Goal: Transaction & Acquisition: Purchase product/service

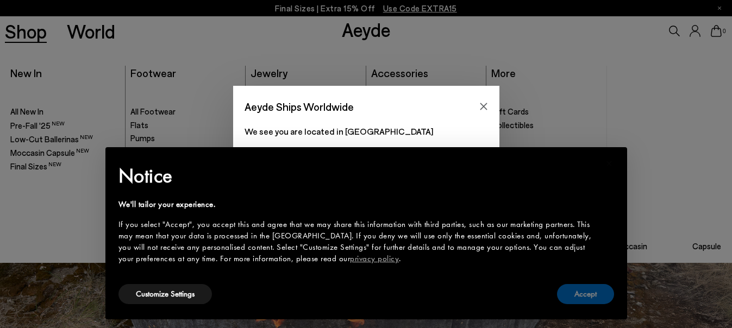
click at [596, 295] on button "Accept" at bounding box center [585, 294] width 57 height 20
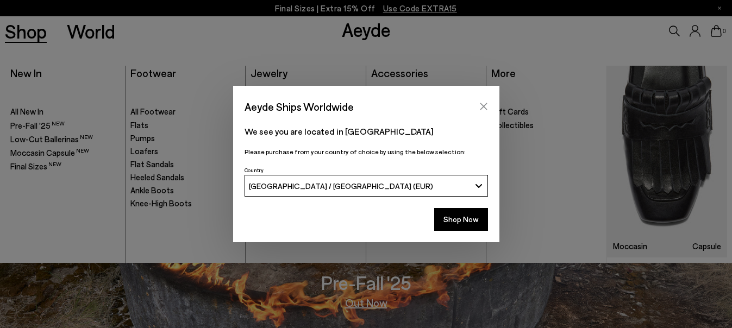
click at [481, 105] on icon "Close" at bounding box center [483, 106] width 7 height 7
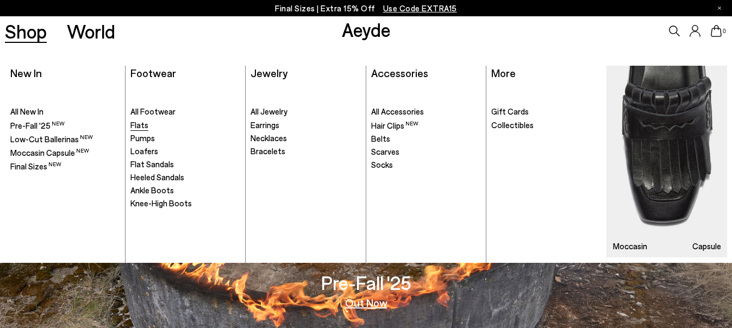
click at [142, 122] on span "Flats" at bounding box center [139, 125] width 18 height 10
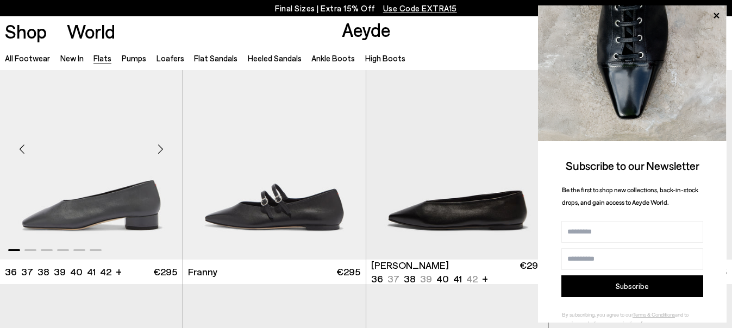
scroll to position [2773, 0]
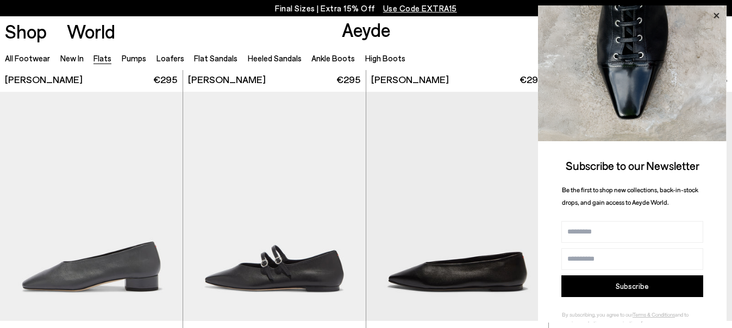
click at [717, 13] on icon at bounding box center [717, 16] width 14 height 14
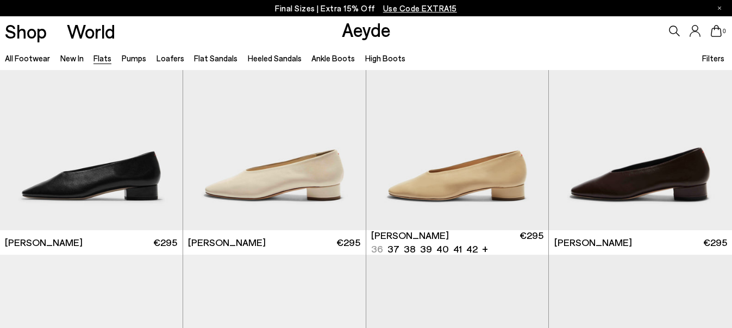
scroll to position [2555, 0]
